Goal: Task Accomplishment & Management: Manage account settings

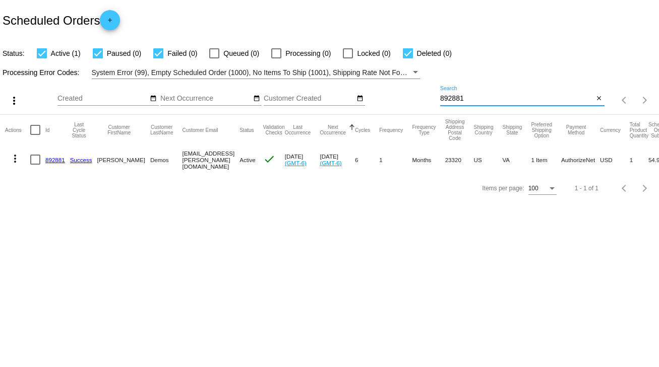
drag, startPoint x: 468, startPoint y: 94, endPoint x: 410, endPoint y: 101, distance: 57.8
click at [410, 101] on div "more_vert Sep Jan Feb Mar [DATE]" at bounding box center [329, 97] width 659 height 36
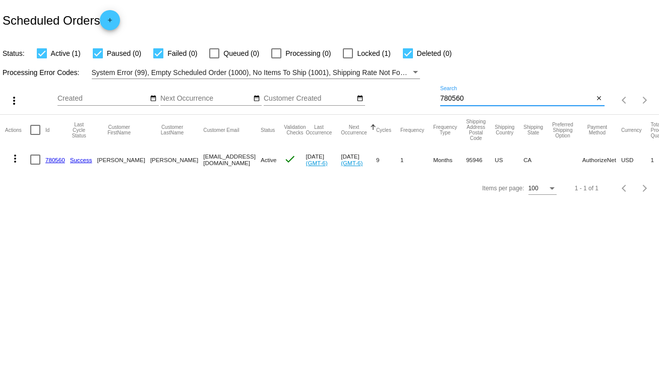
type input "780560"
click at [36, 162] on div at bounding box center [35, 160] width 10 height 10
click at [35, 165] on input "checkbox" at bounding box center [35, 165] width 1 height 1
checkbox input "true"
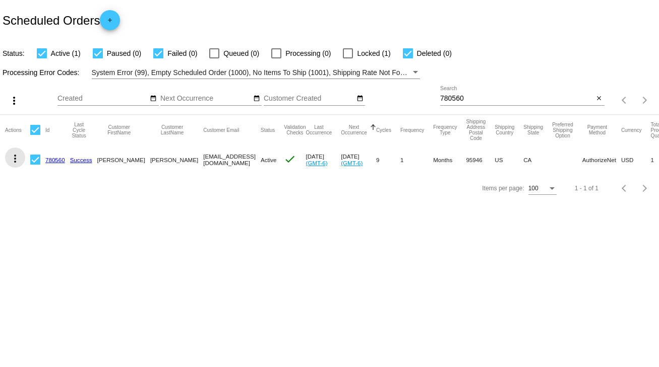
click at [15, 157] on mat-icon "more_vert" at bounding box center [15, 159] width 12 height 12
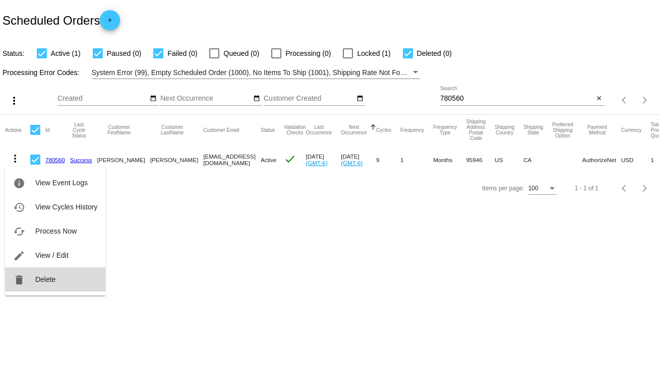
click at [49, 278] on span "Delete" at bounding box center [45, 280] width 20 height 8
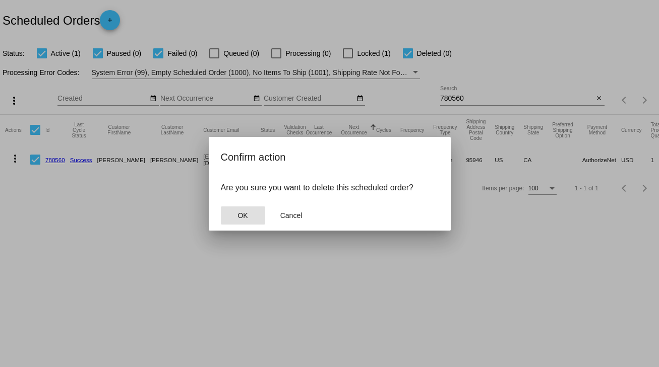
click at [242, 212] on span "OK" at bounding box center [242, 216] width 10 height 8
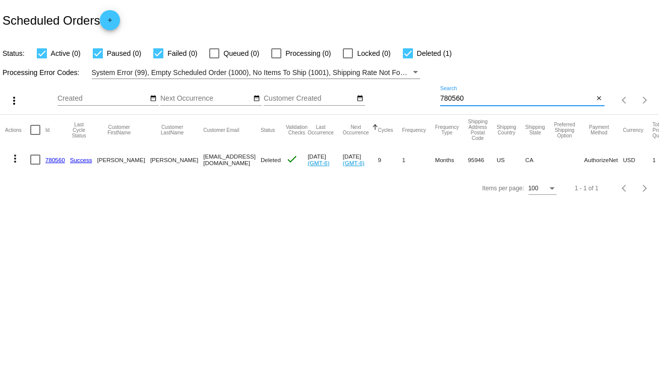
drag, startPoint x: 477, startPoint y: 96, endPoint x: 425, endPoint y: 96, distance: 51.9
click at [425, 96] on div "more_vert Sep Jan Feb Mar [DATE]" at bounding box center [329, 97] width 659 height 36
type input "783836"
click at [34, 159] on div at bounding box center [35, 160] width 10 height 10
click at [35, 165] on input "checkbox" at bounding box center [35, 165] width 1 height 1
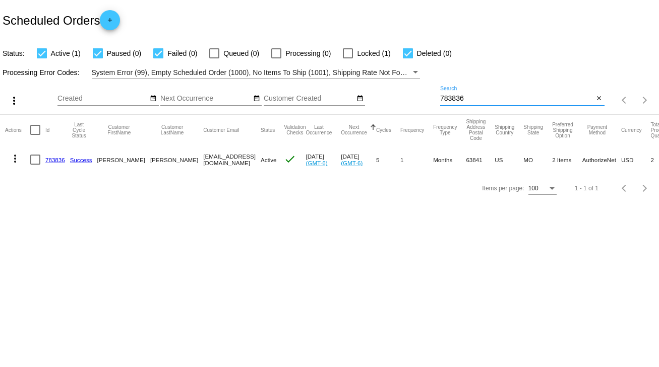
checkbox input "true"
click at [14, 159] on mat-icon "more_vert" at bounding box center [15, 159] width 12 height 12
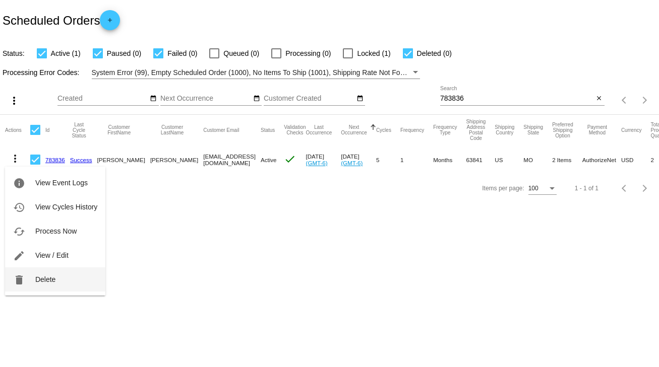
click at [36, 276] on span "Delete" at bounding box center [45, 280] width 20 height 8
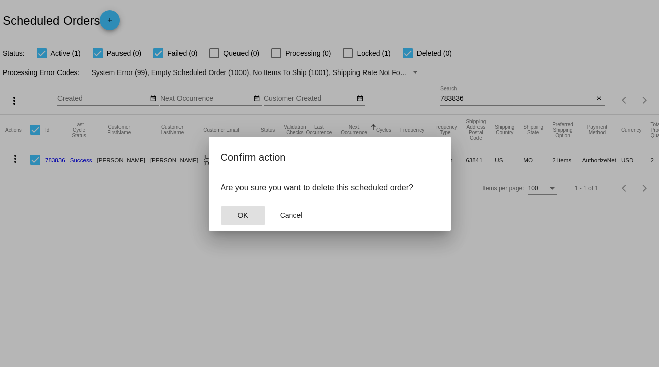
click at [233, 216] on button "OK" at bounding box center [243, 216] width 44 height 18
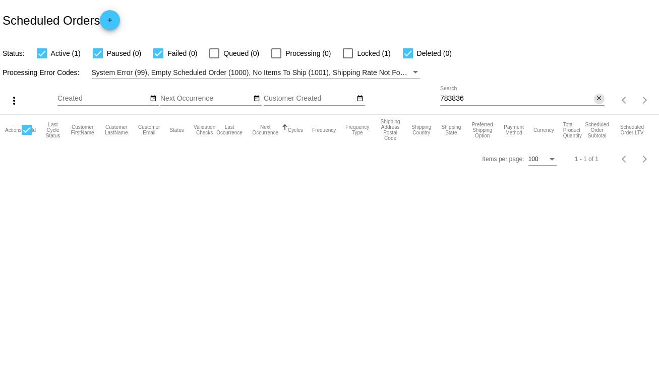
click at [597, 98] on mat-icon "close" at bounding box center [598, 99] width 7 height 8
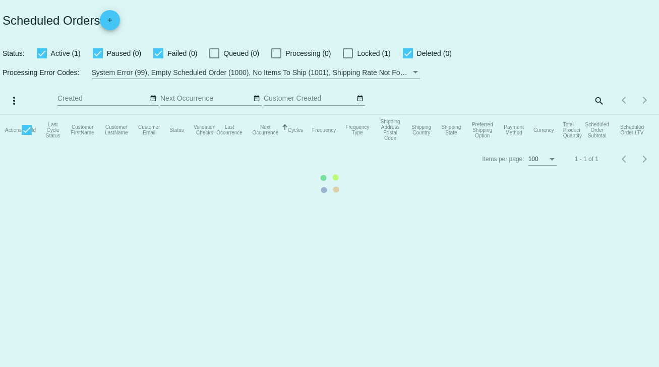
click at [598, 115] on mat-table "Actions Id Last Cycle Status Customer FirstName Customer LastName Customer Emai…" at bounding box center [329, 130] width 659 height 30
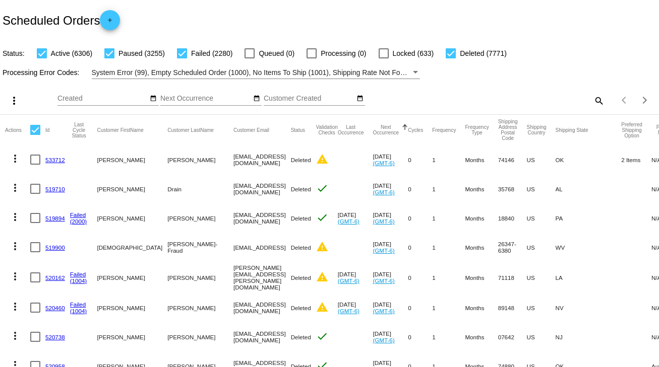
click at [595, 99] on mat-icon "search" at bounding box center [598, 101] width 12 height 16
click at [476, 97] on input "Search" at bounding box center [522, 99] width 164 height 8
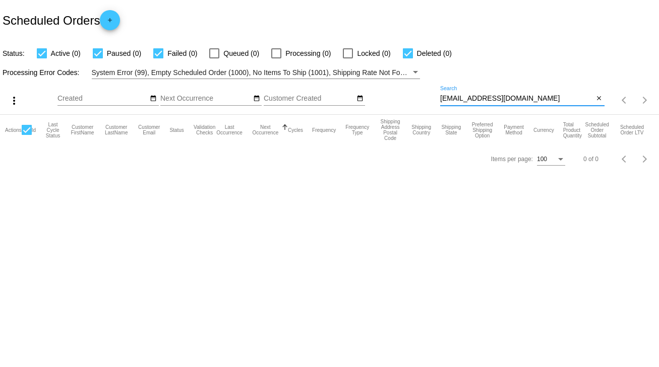
click at [450, 99] on input "[EMAIL_ADDRESS][DOMAIN_NAME]" at bounding box center [517, 99] width 154 height 8
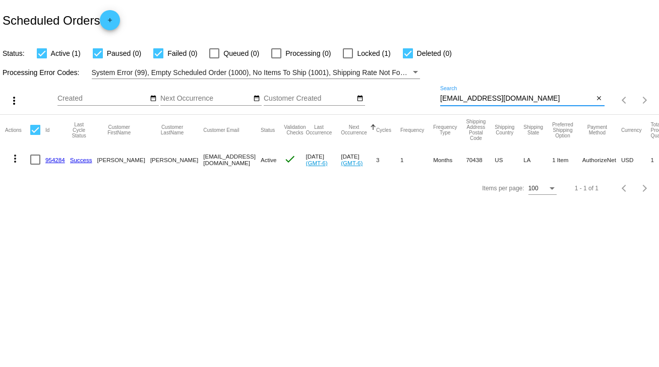
type input "[EMAIL_ADDRESS][DOMAIN_NAME]"
click at [57, 157] on link "954284" at bounding box center [55, 160] width 20 height 7
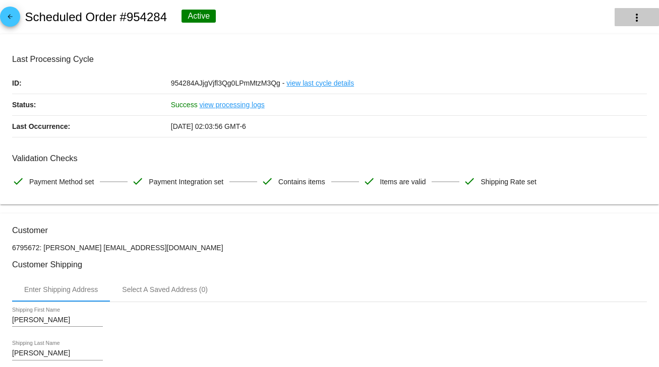
click at [634, 17] on mat-icon "more_vert" at bounding box center [636, 18] width 12 height 12
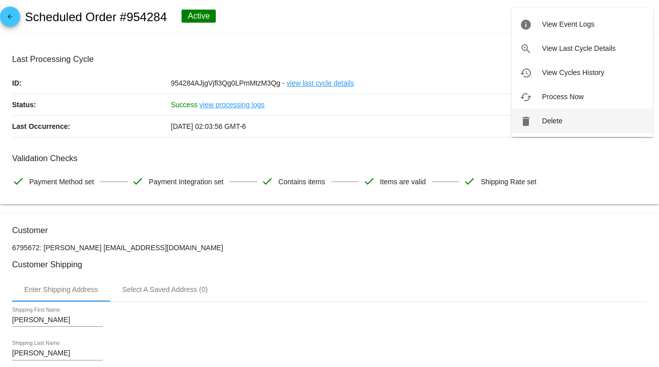
click at [554, 117] on span "Delete" at bounding box center [552, 121] width 20 height 8
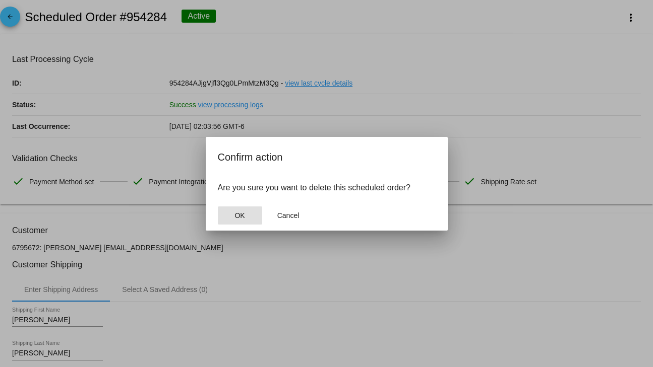
click at [242, 215] on span "OK" at bounding box center [239, 216] width 10 height 8
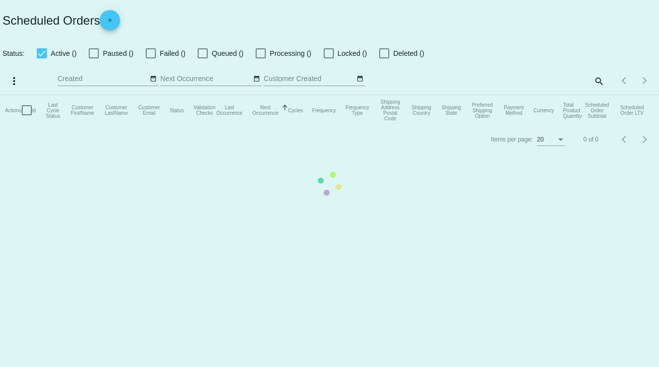
checkbox input "true"
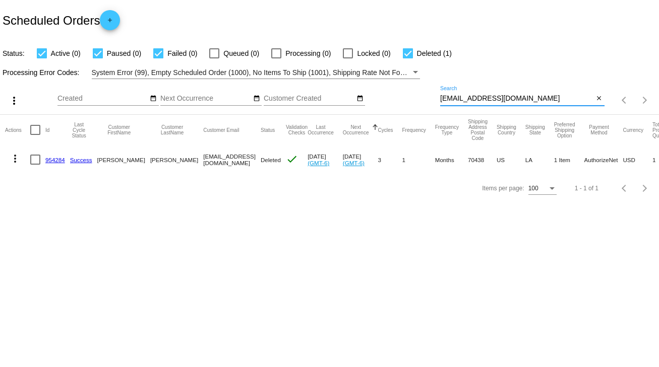
drag, startPoint x: 531, startPoint y: 94, endPoint x: 398, endPoint y: 103, distance: 133.8
click at [398, 103] on div "more_vert Sep Jan Feb Mar [DATE]" at bounding box center [329, 97] width 659 height 36
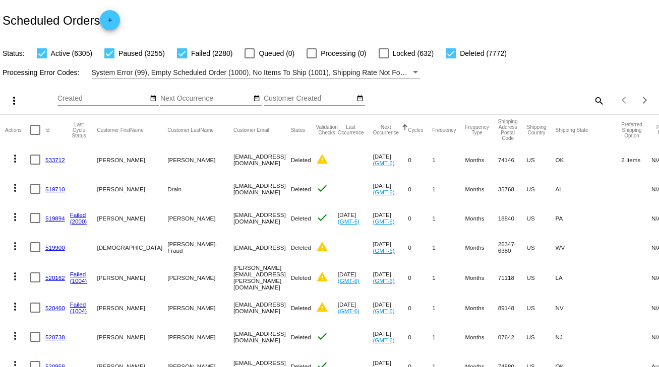
click at [592, 101] on mat-icon "search" at bounding box center [598, 101] width 12 height 16
